Goal: Share content: Share content

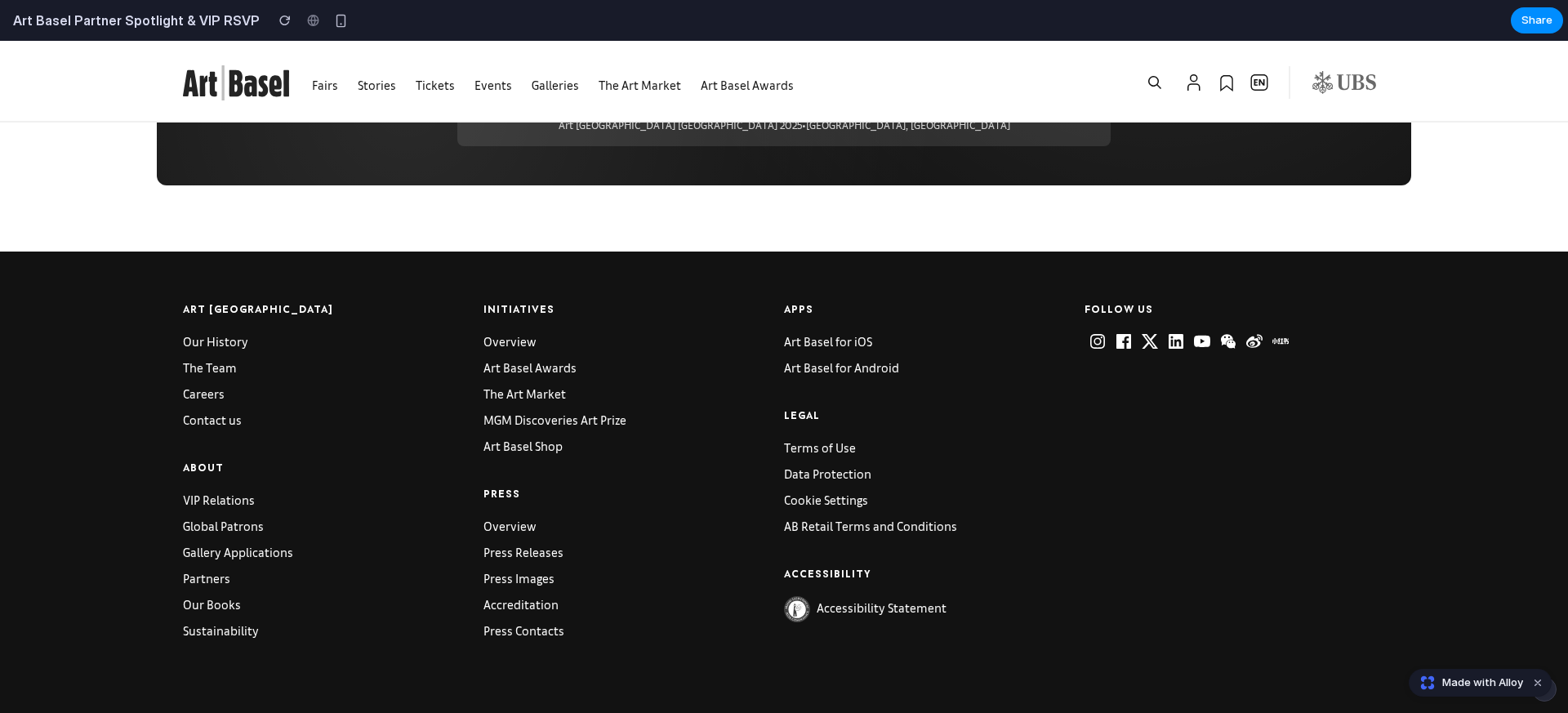
scroll to position [4201, 0]
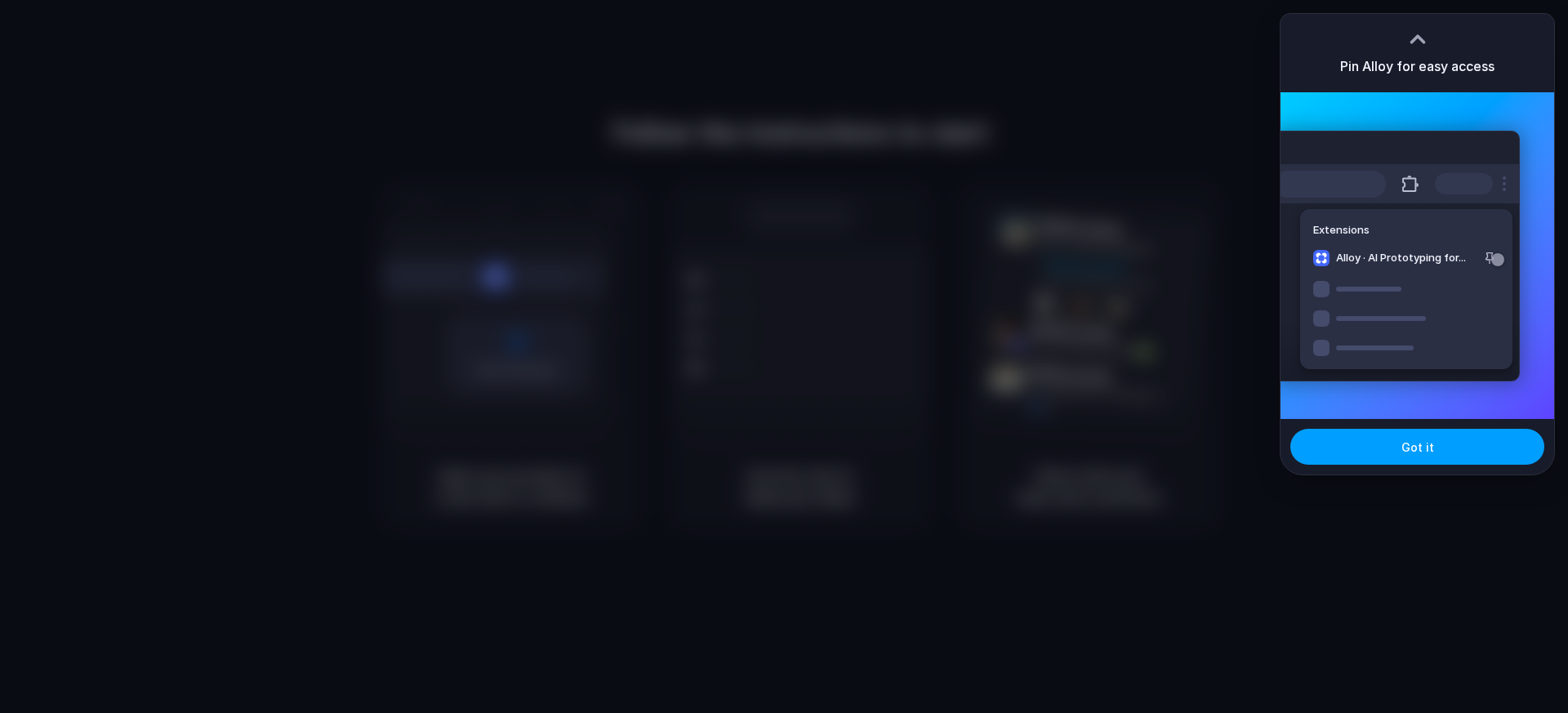
click at [1421, 456] on button "Got it" at bounding box center [1417, 446] width 254 height 36
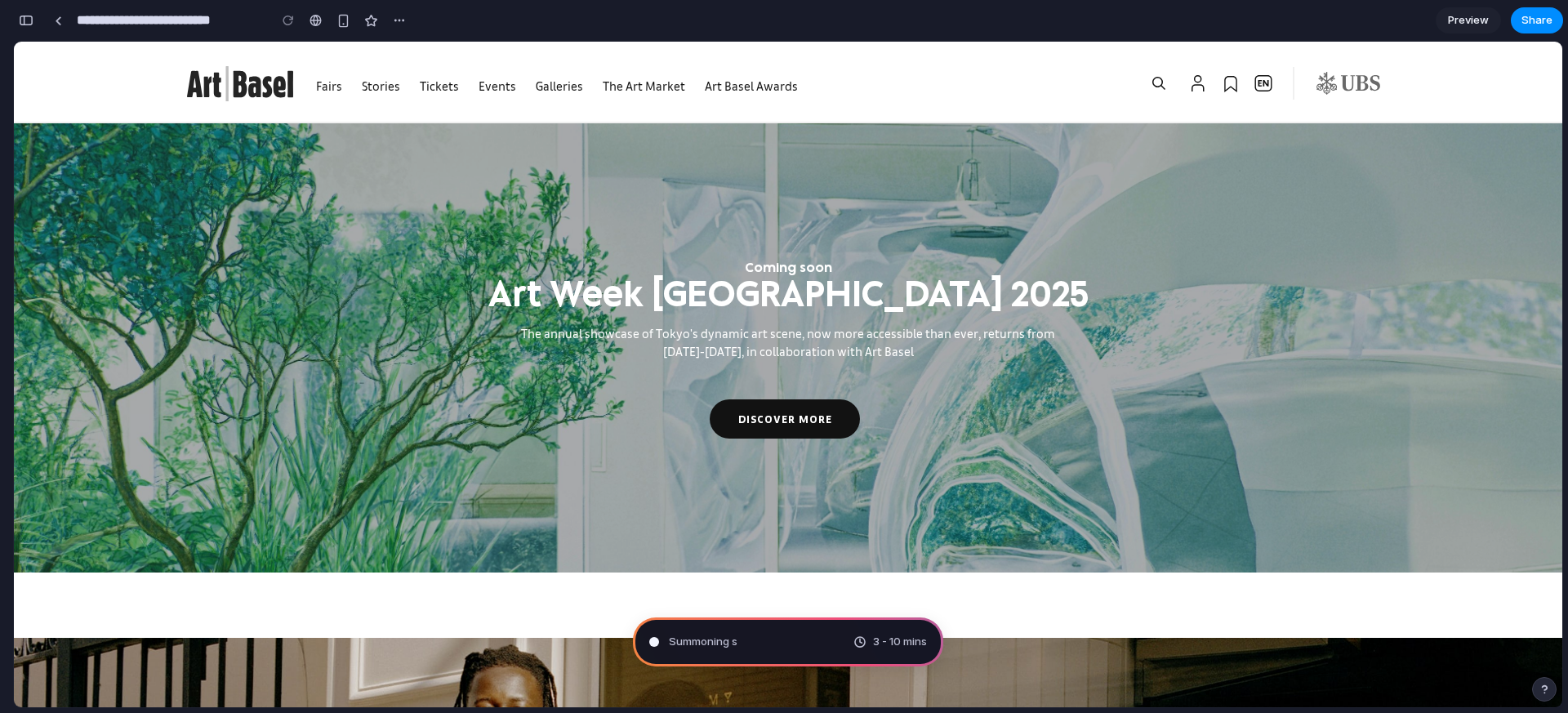
type input "**********"
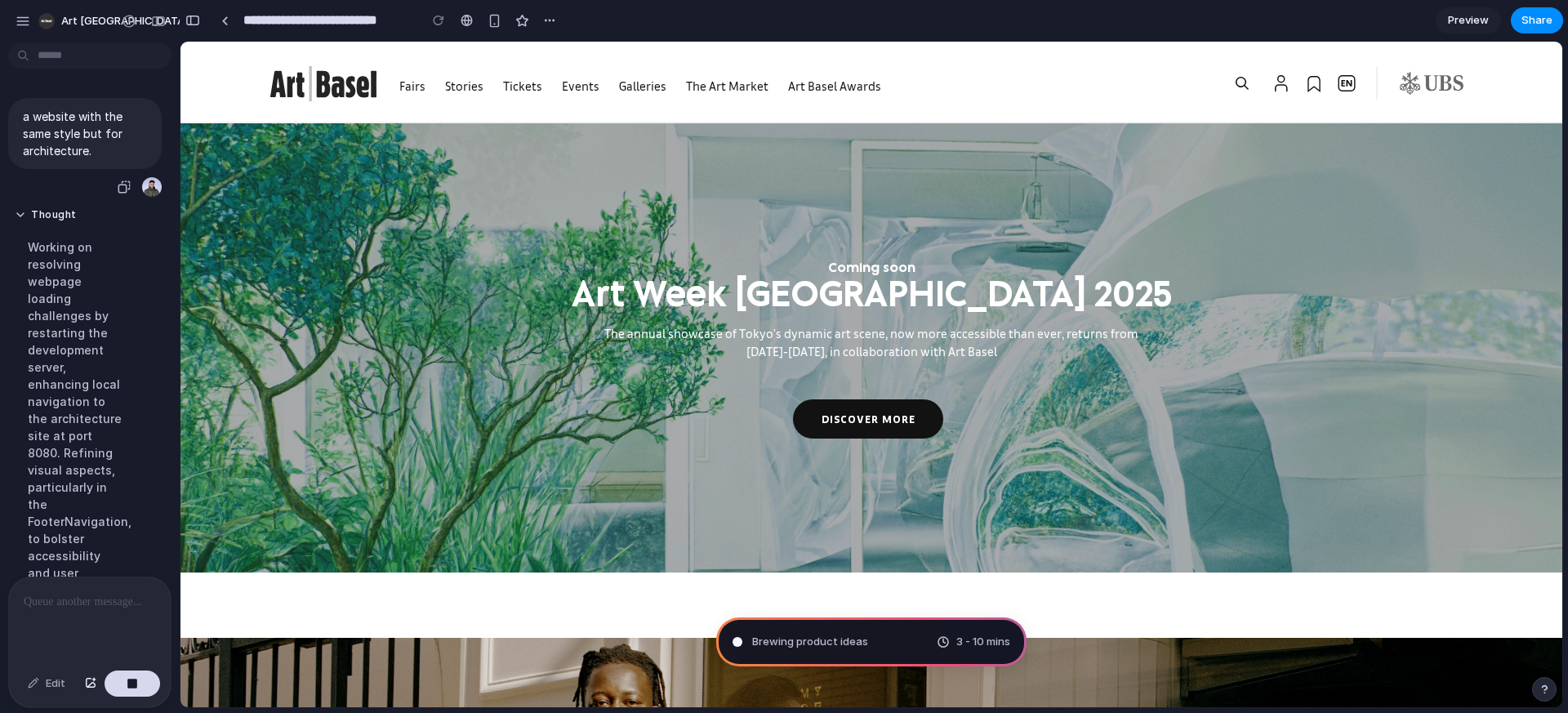
click at [28, 121] on p "a website with the same style but for architecture." at bounding box center [85, 133] width 124 height 52
copy div "a website with the same style but for architecture."
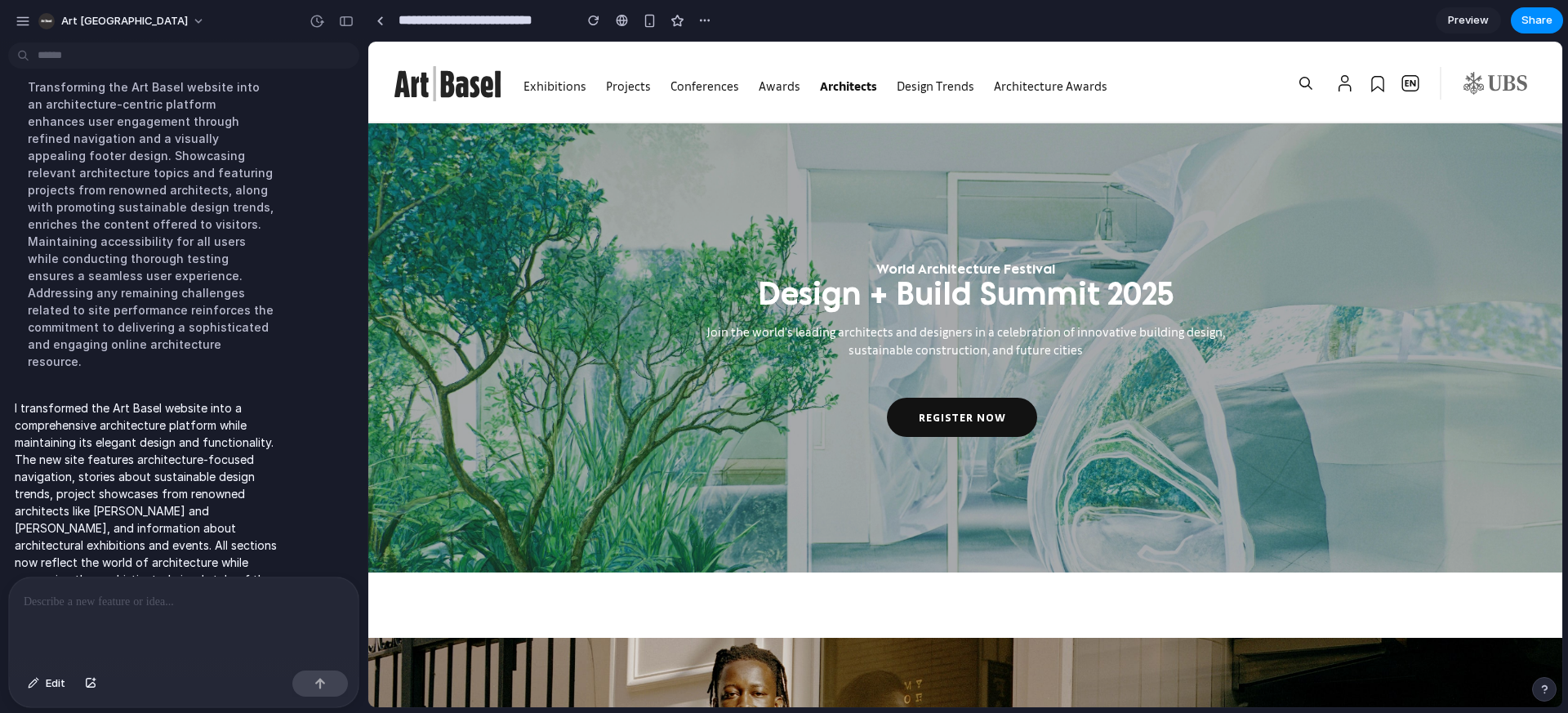
click at [839, 86] on link "Architects" at bounding box center [849, 85] width 57 height 16
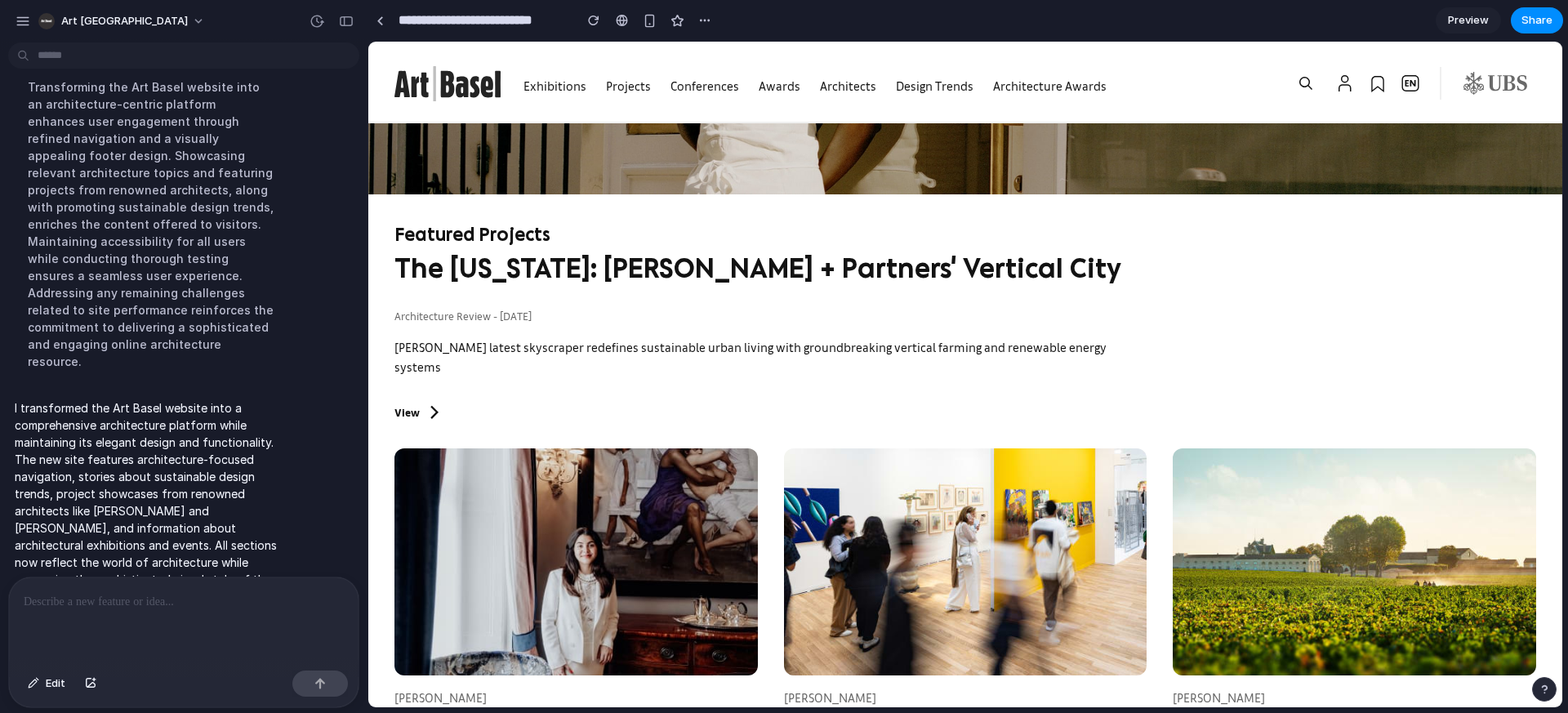
scroll to position [819, 0]
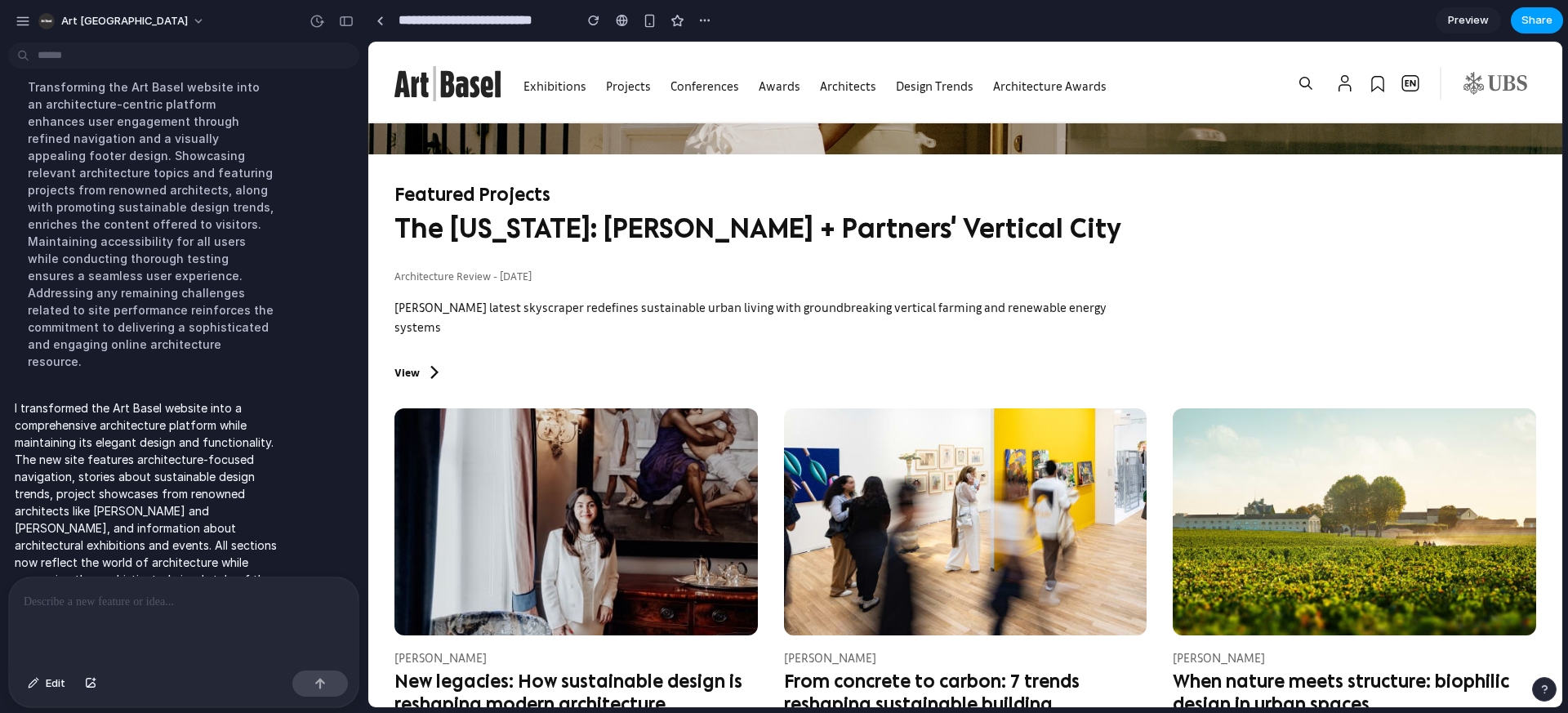
click at [1530, 19] on span "Share" at bounding box center [1537, 20] width 31 height 17
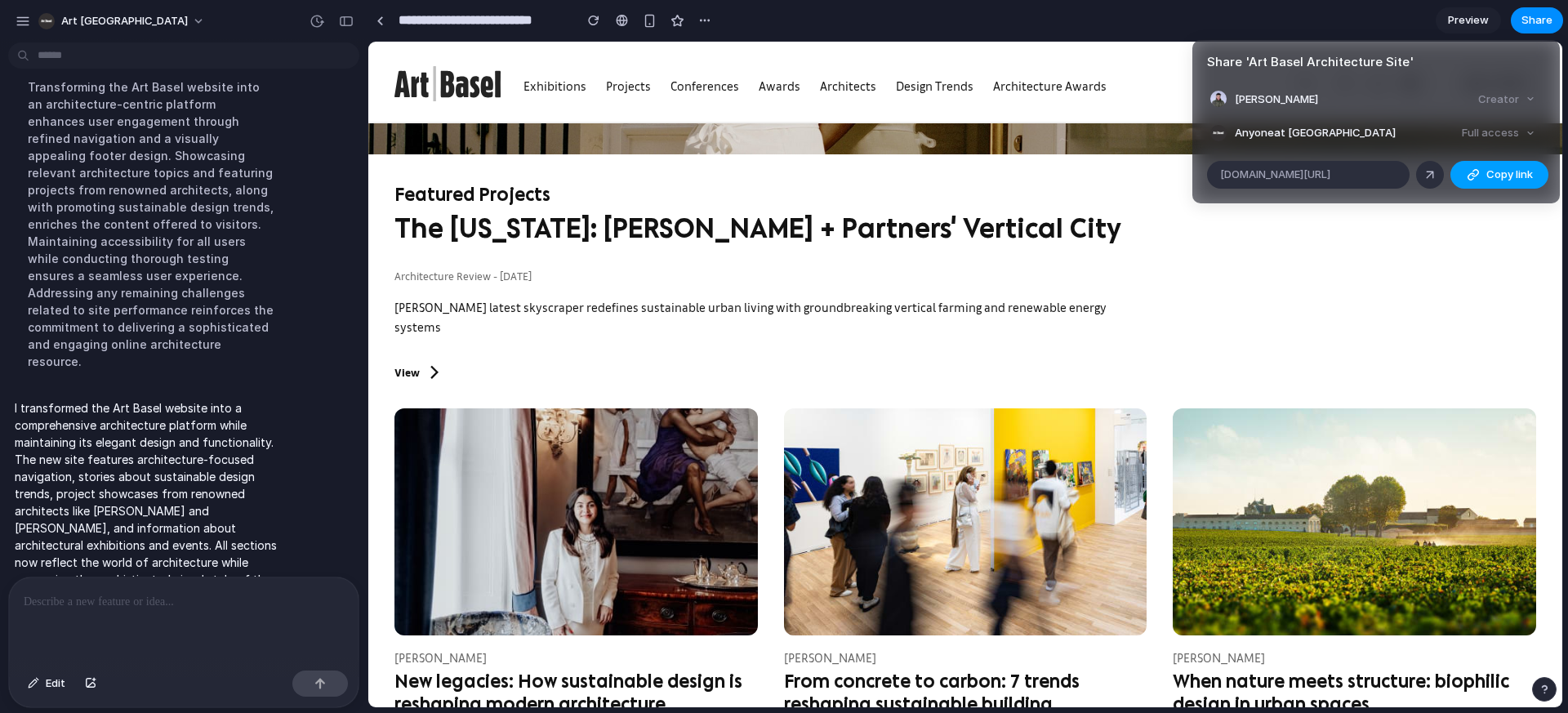
click at [1475, 176] on div "button" at bounding box center [1473, 175] width 13 height 13
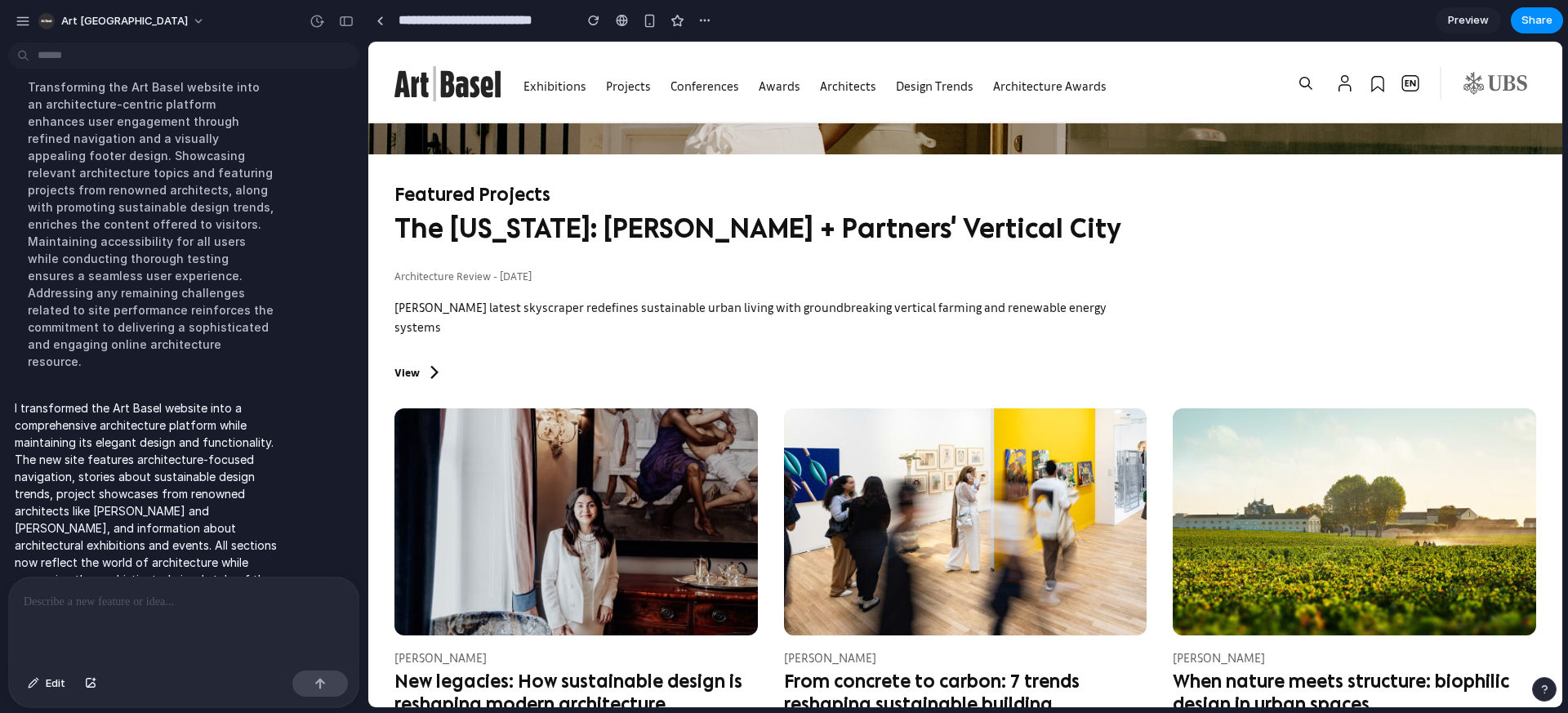
click at [1145, 250] on div "Share ' Art Basel Architecture Site ' Andrea Bambi Creator Anyone at Art Basel …" at bounding box center [784, 356] width 1568 height 713
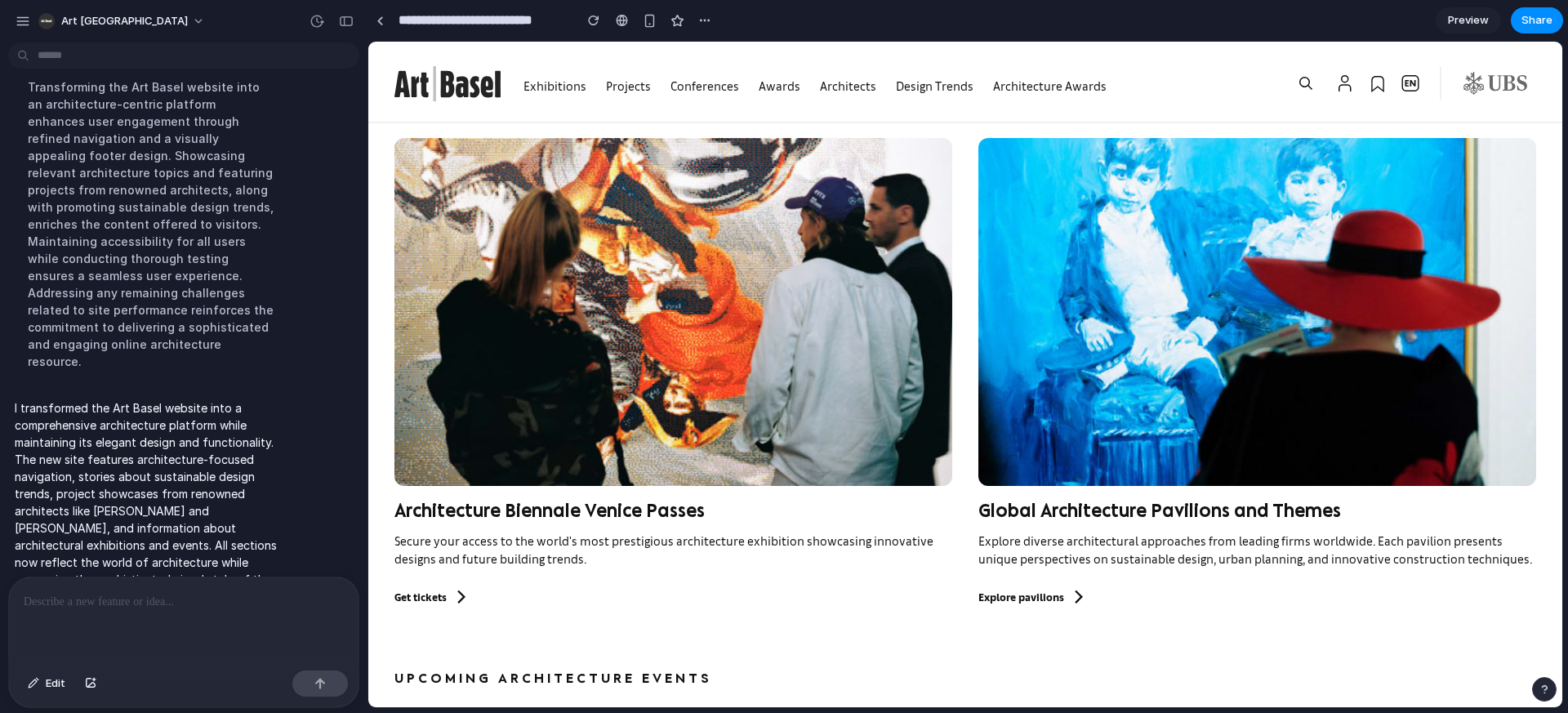
scroll to position [1927, 0]
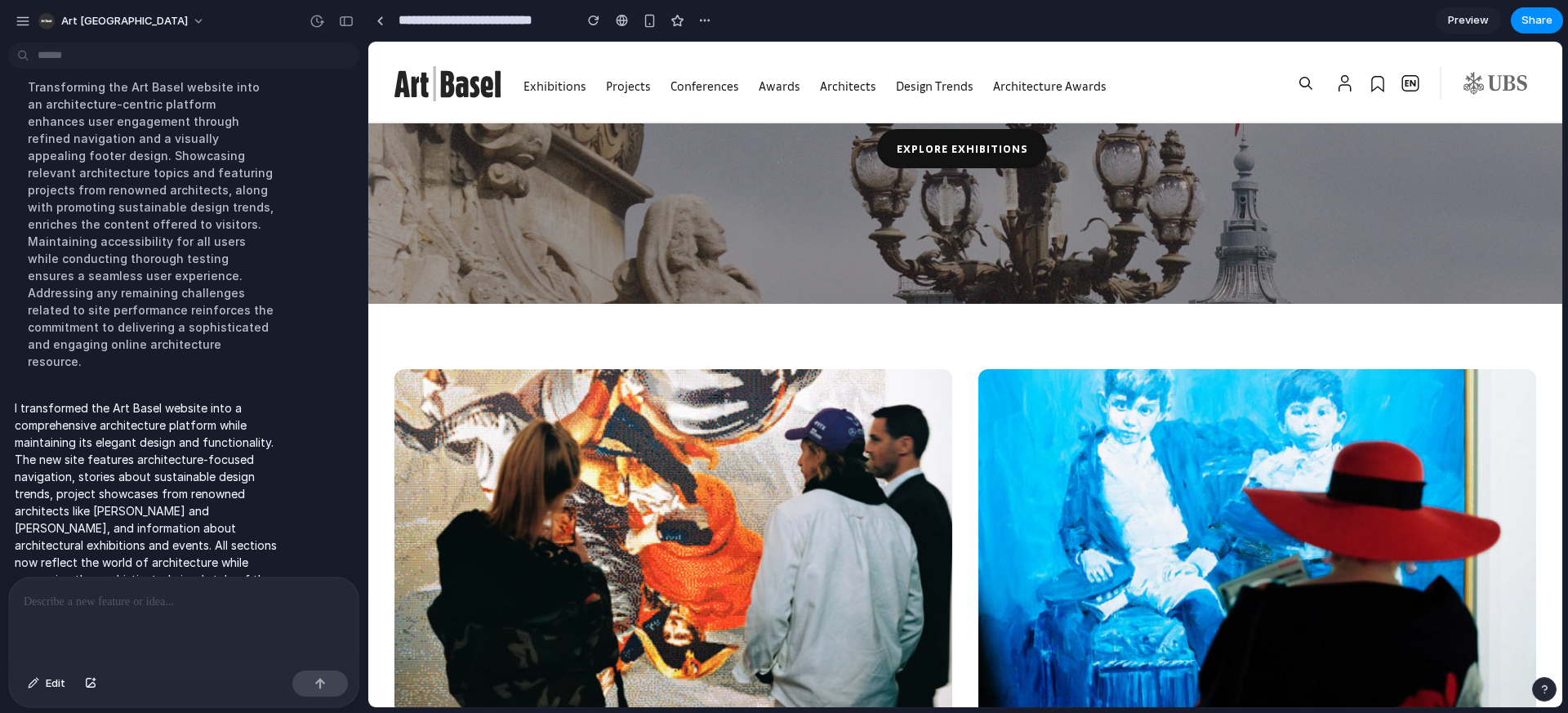
click at [172, 607] on div at bounding box center [184, 621] width 350 height 87
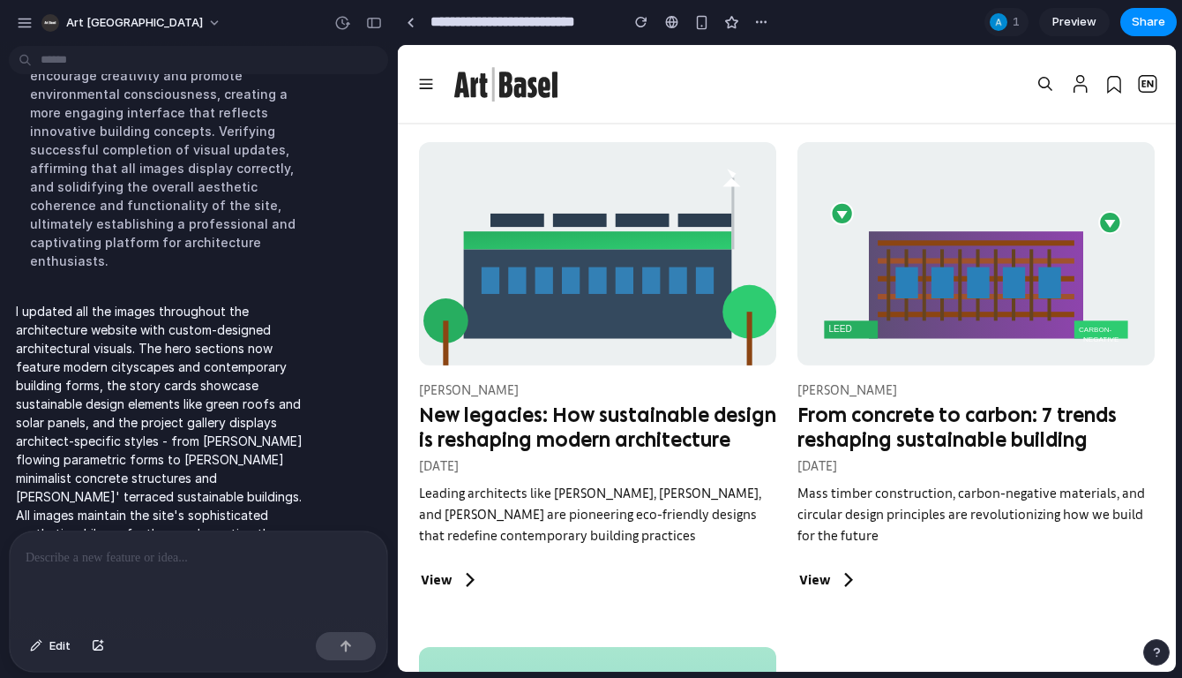
scroll to position [1298, 0]
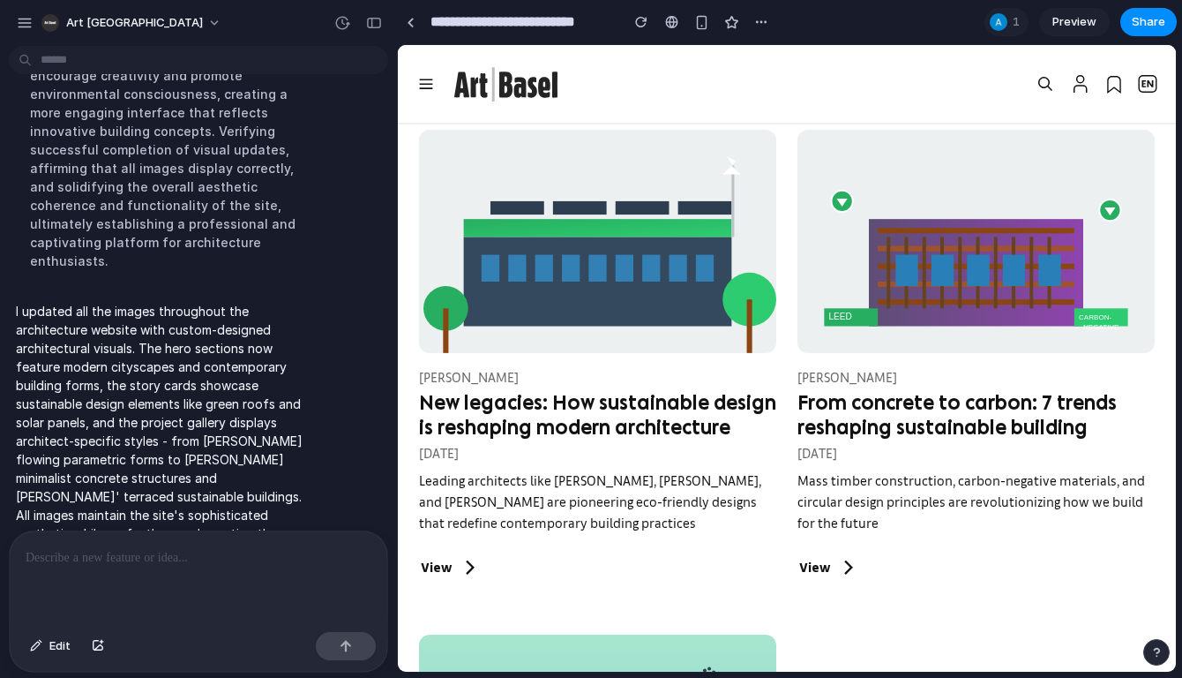
click at [783, 84] on div at bounding box center [735, 84] width 591 height 34
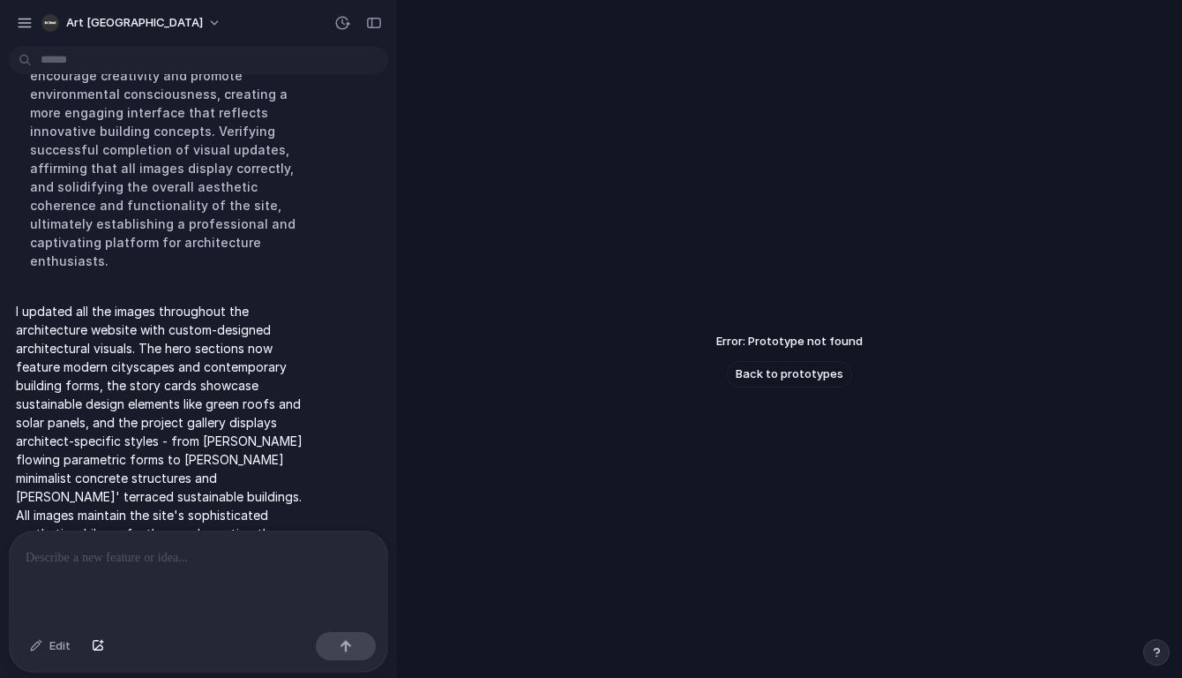
scroll to position [42, 0]
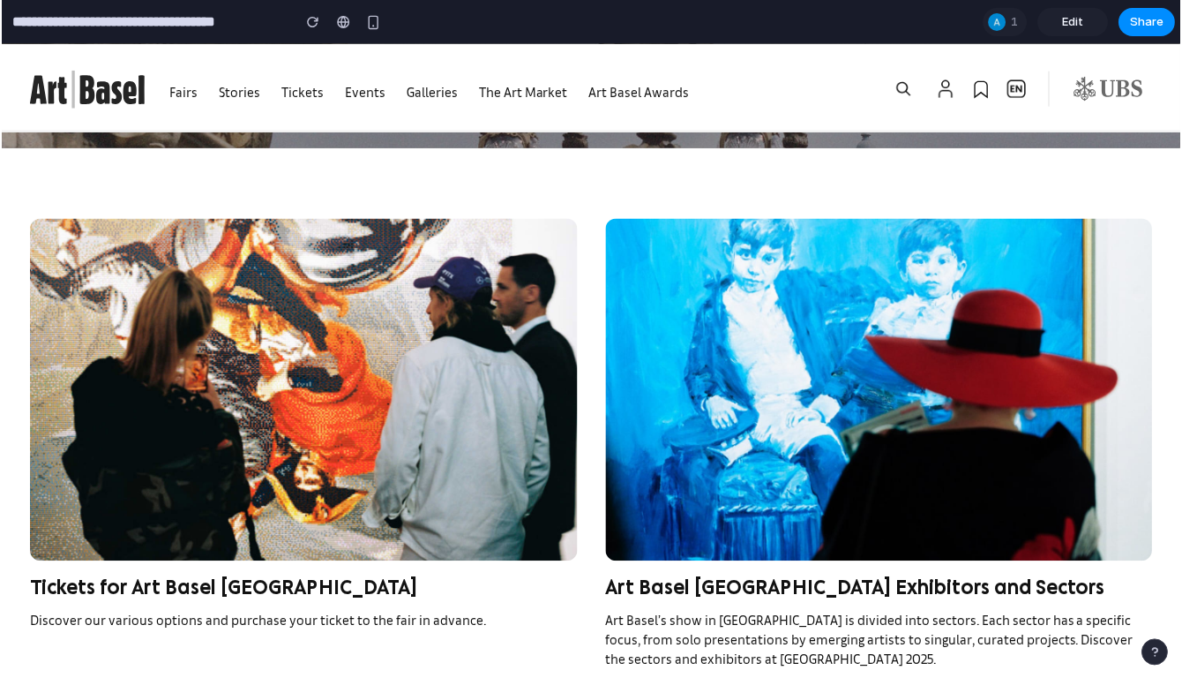
scroll to position [2503, 0]
